Goal: Find specific page/section: Find specific page/section

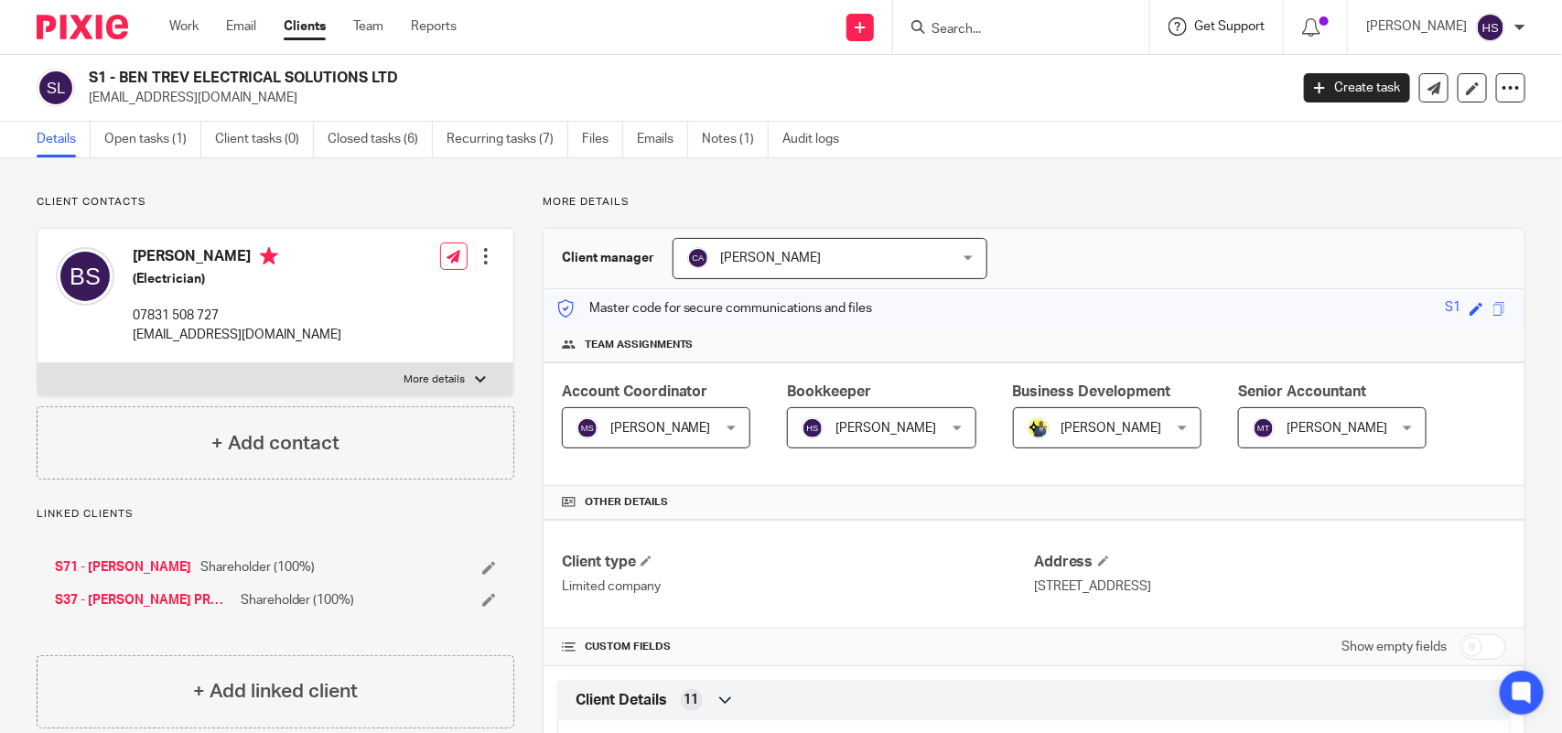
click at [1264, 26] on span "Get Support" at bounding box center [1229, 26] width 70 height 13
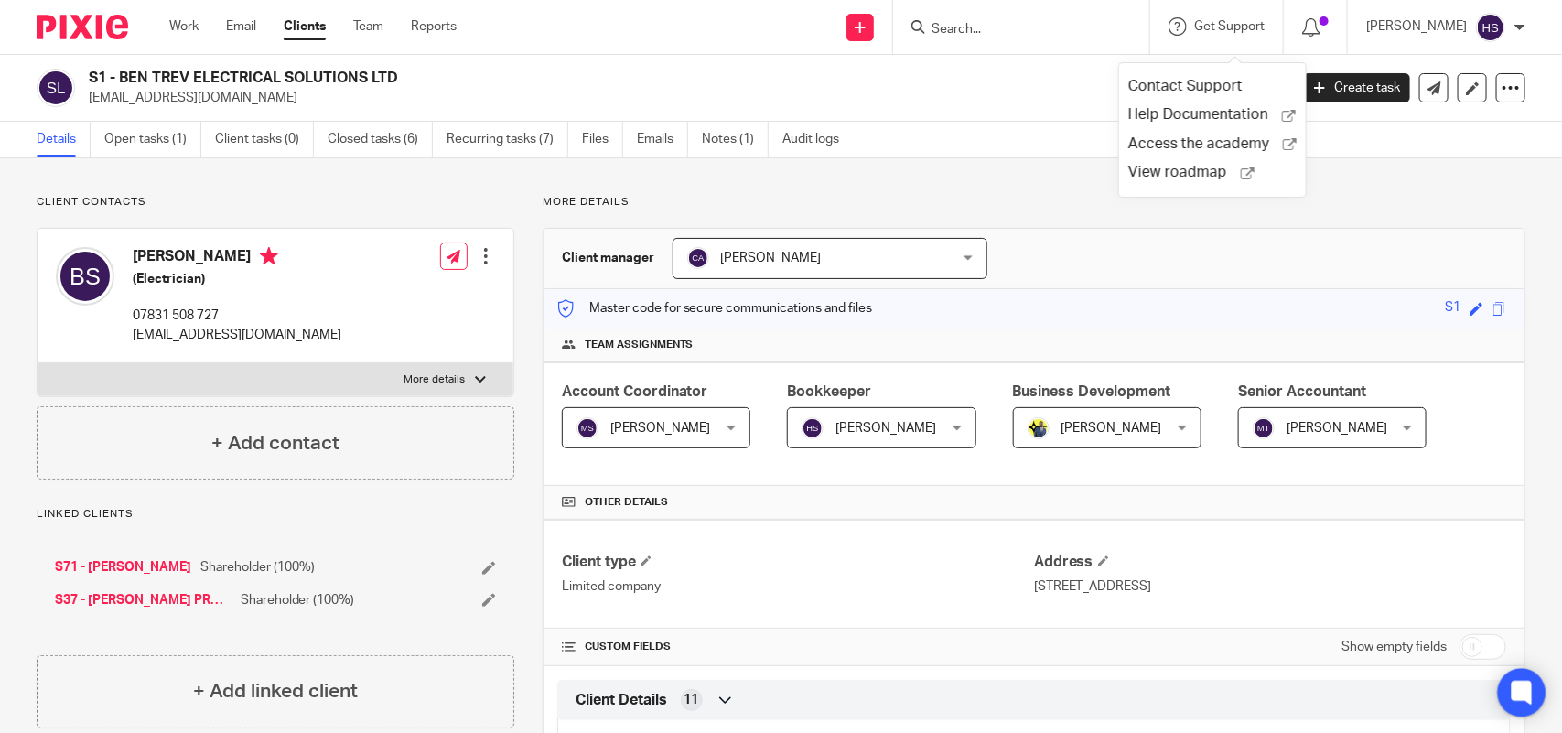
click at [1528, 696] on icon at bounding box center [1521, 692] width 14 height 14
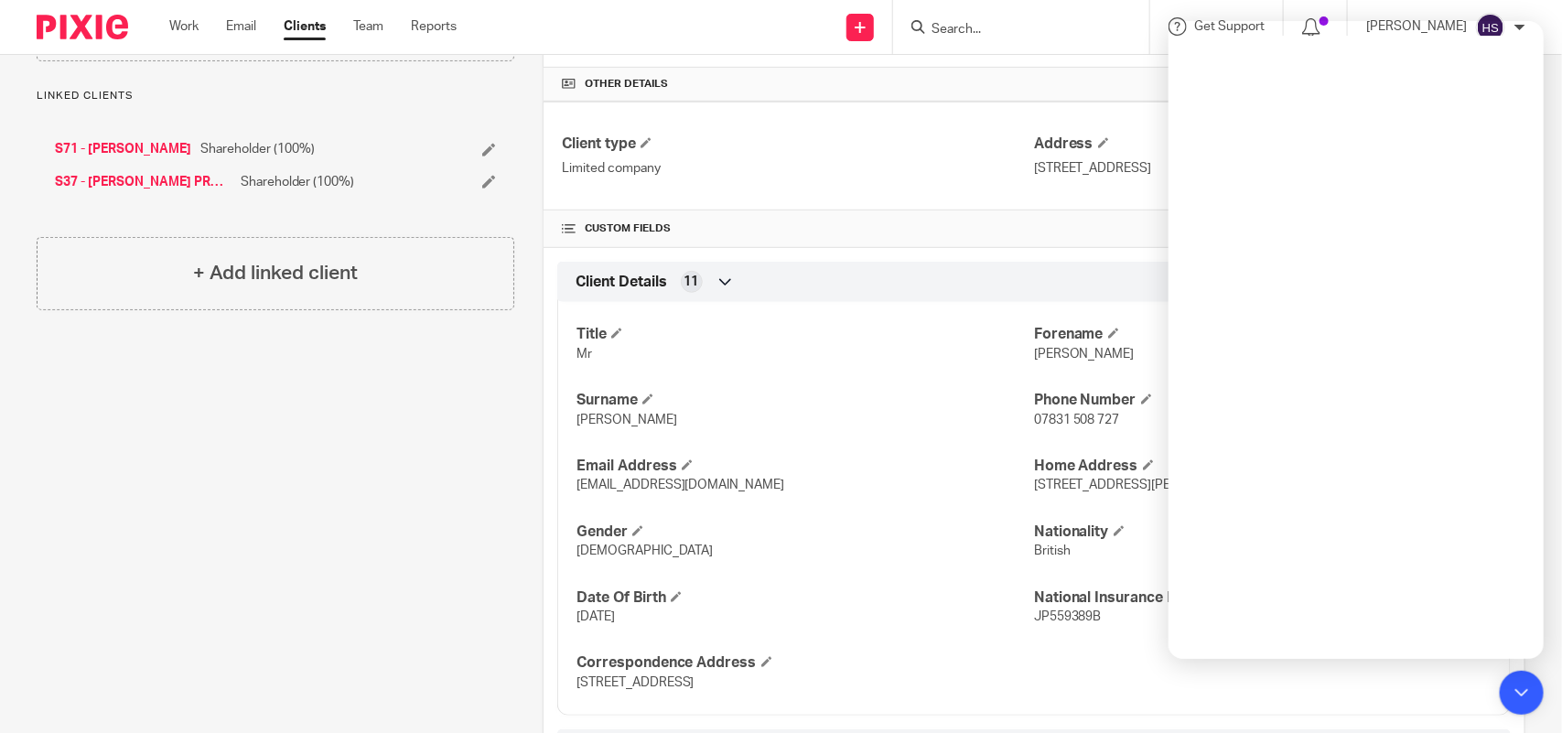
scroll to position [457, 0]
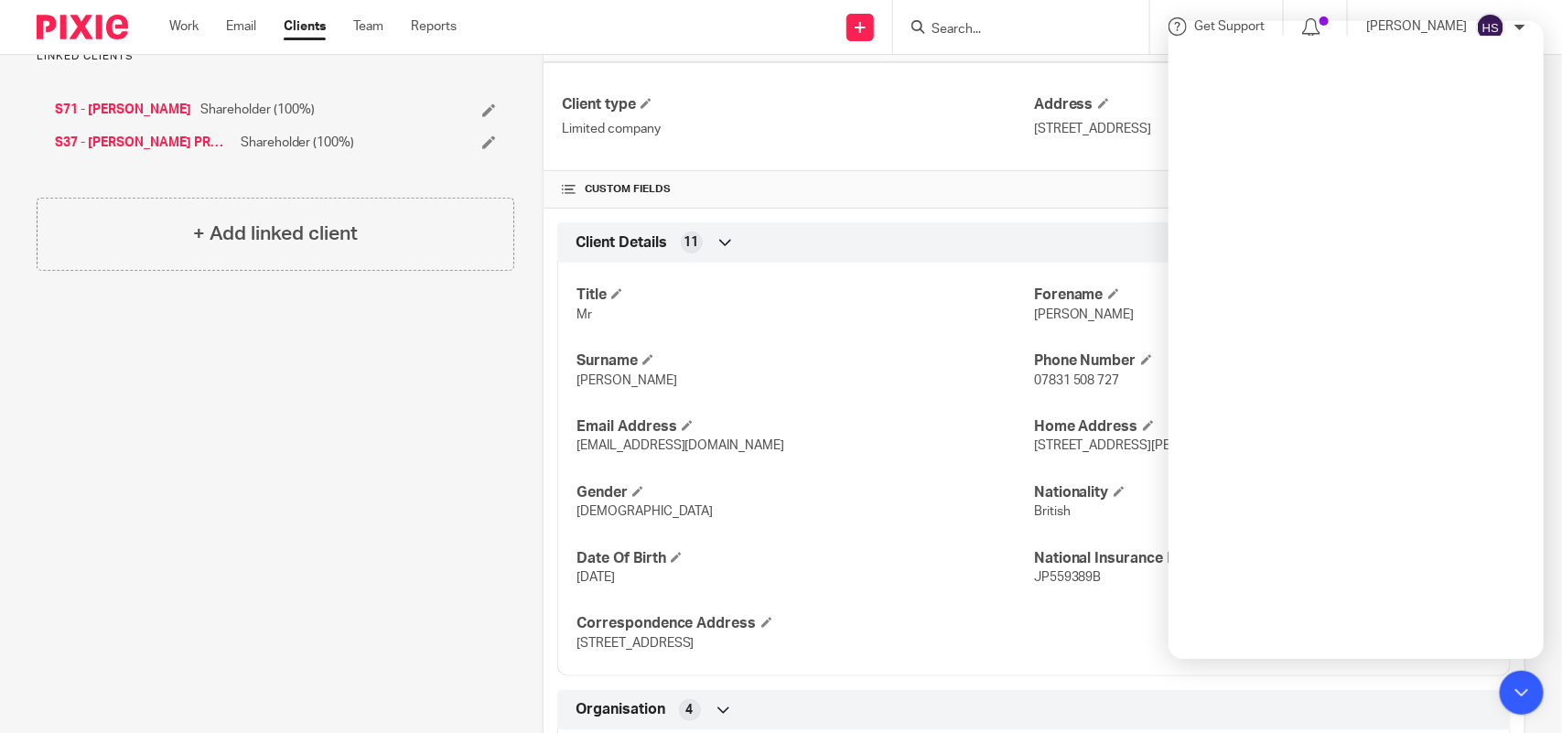
click at [826, 273] on div "Title Mr Forename Benjamin Surname Sharpe Phone Number 07831 508 727 Email Addr…" at bounding box center [1033, 462] width 953 height 427
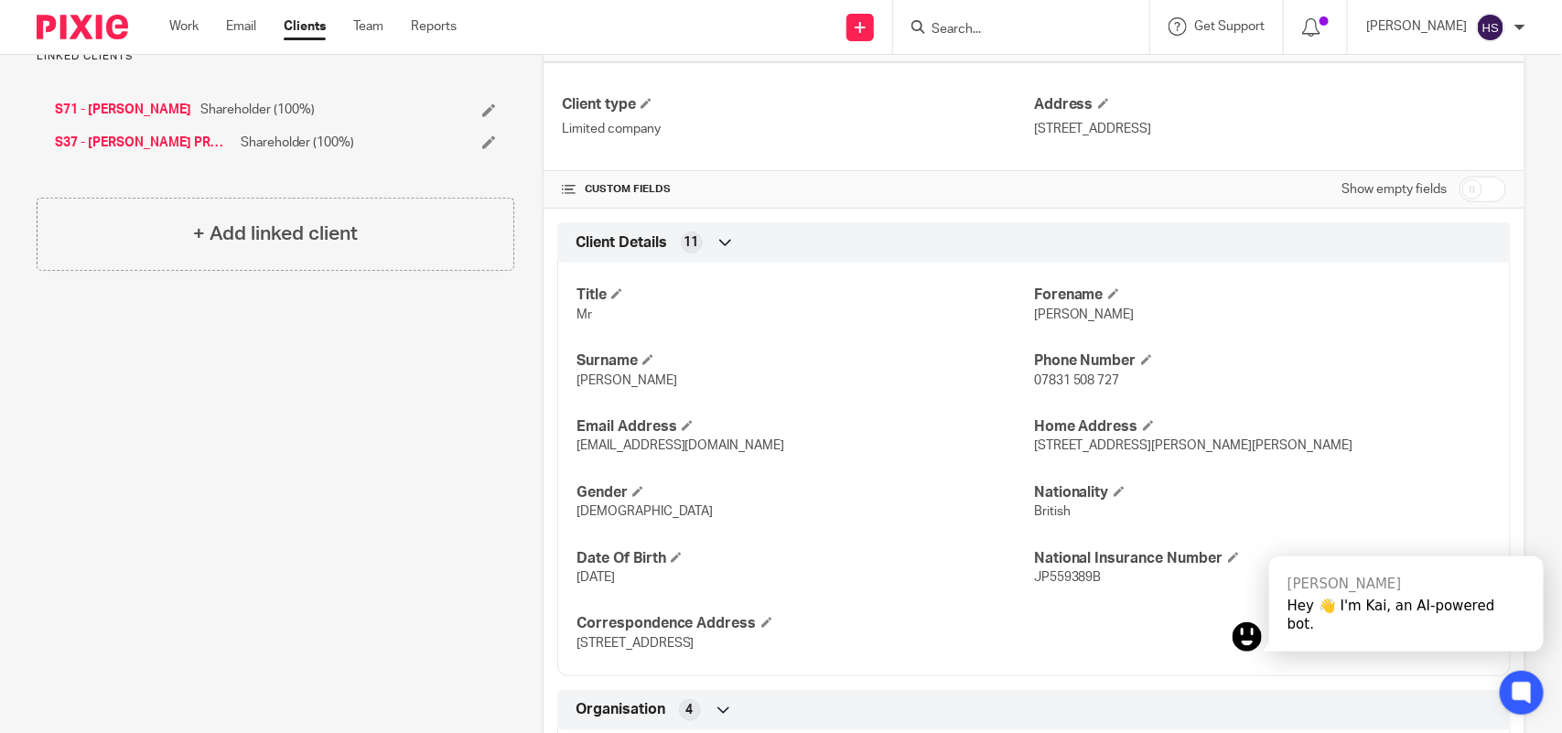
click at [1048, 313] on span "Benjamin" at bounding box center [1084, 314] width 101 height 13
copy span "Benjamin"
click at [985, 25] on input "Search" at bounding box center [1011, 30] width 165 height 16
paste input "Jonathan Livingstone"
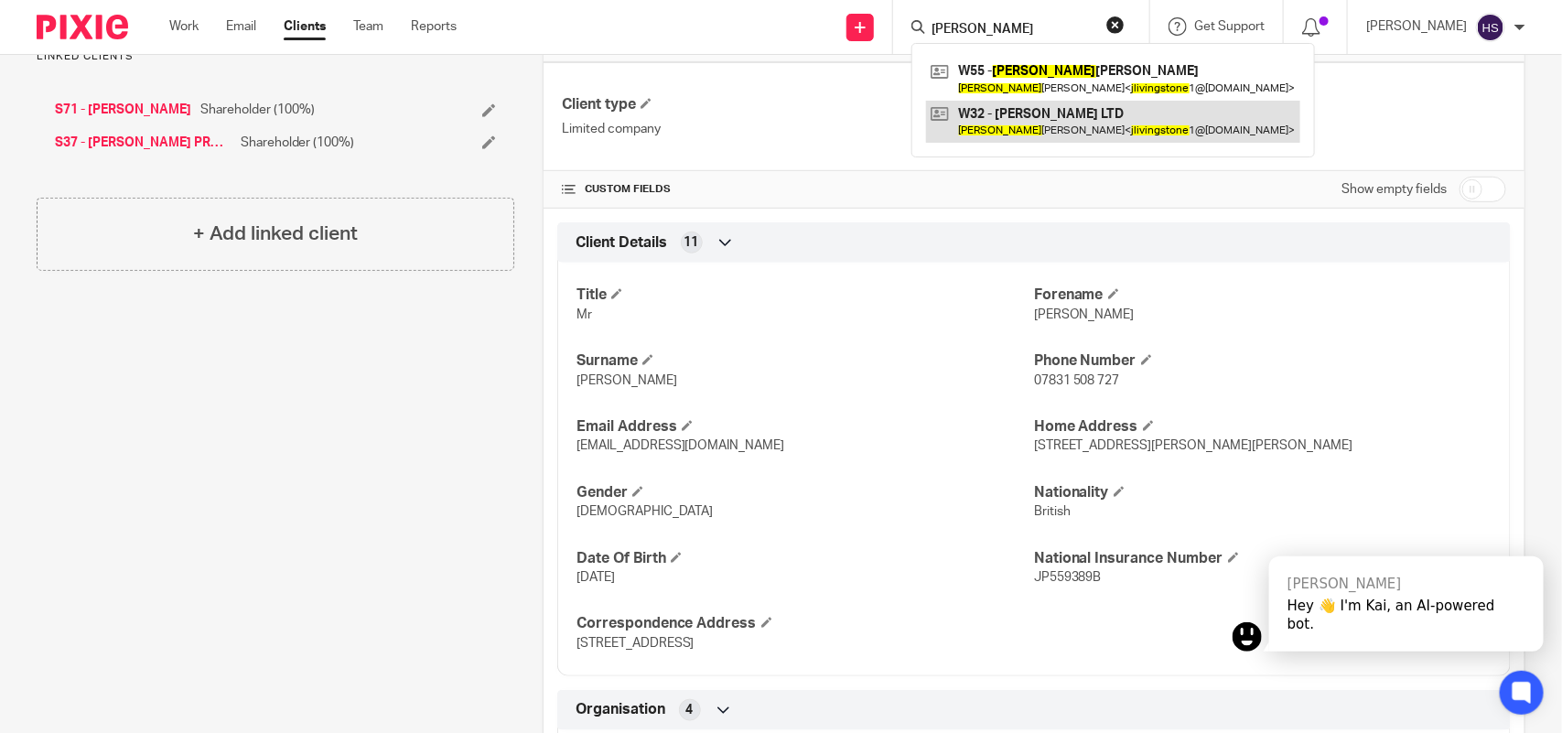
type input "Jonathan Livingstone"
click at [1046, 110] on link at bounding box center [1113, 122] width 374 height 42
